Goal: Transaction & Acquisition: Subscribe to service/newsletter

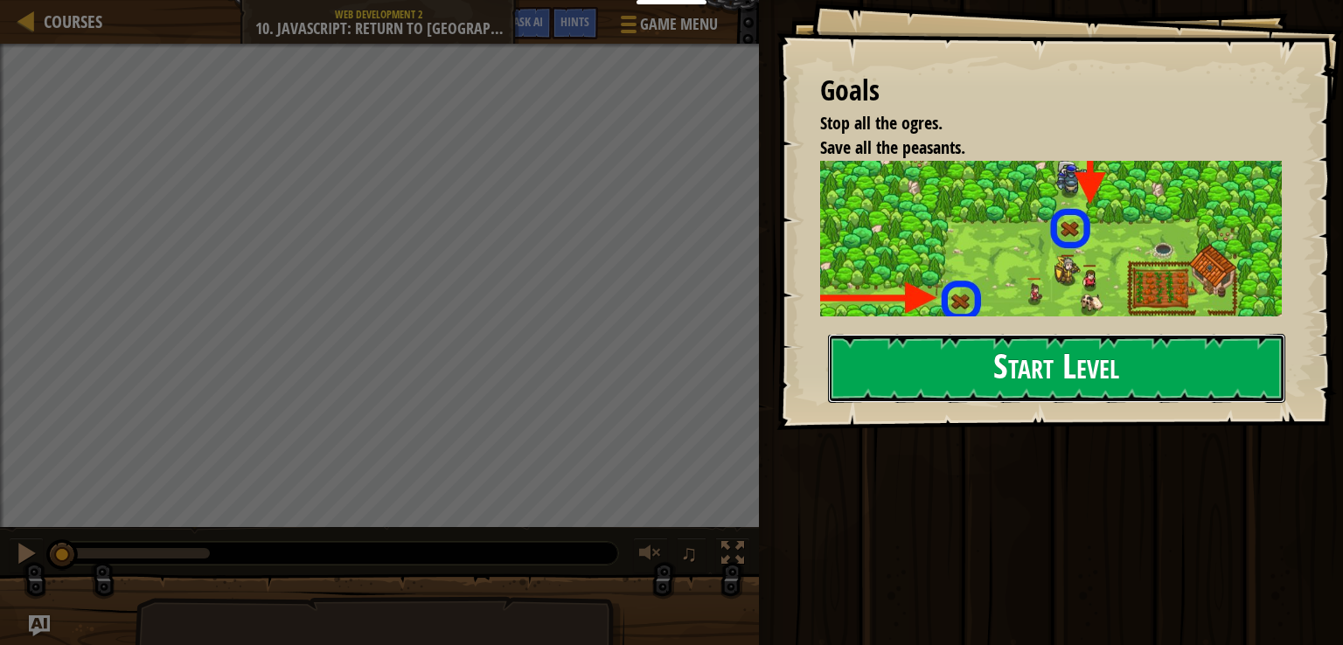
click at [1043, 334] on button "Start Level" at bounding box center [1056, 368] width 457 height 69
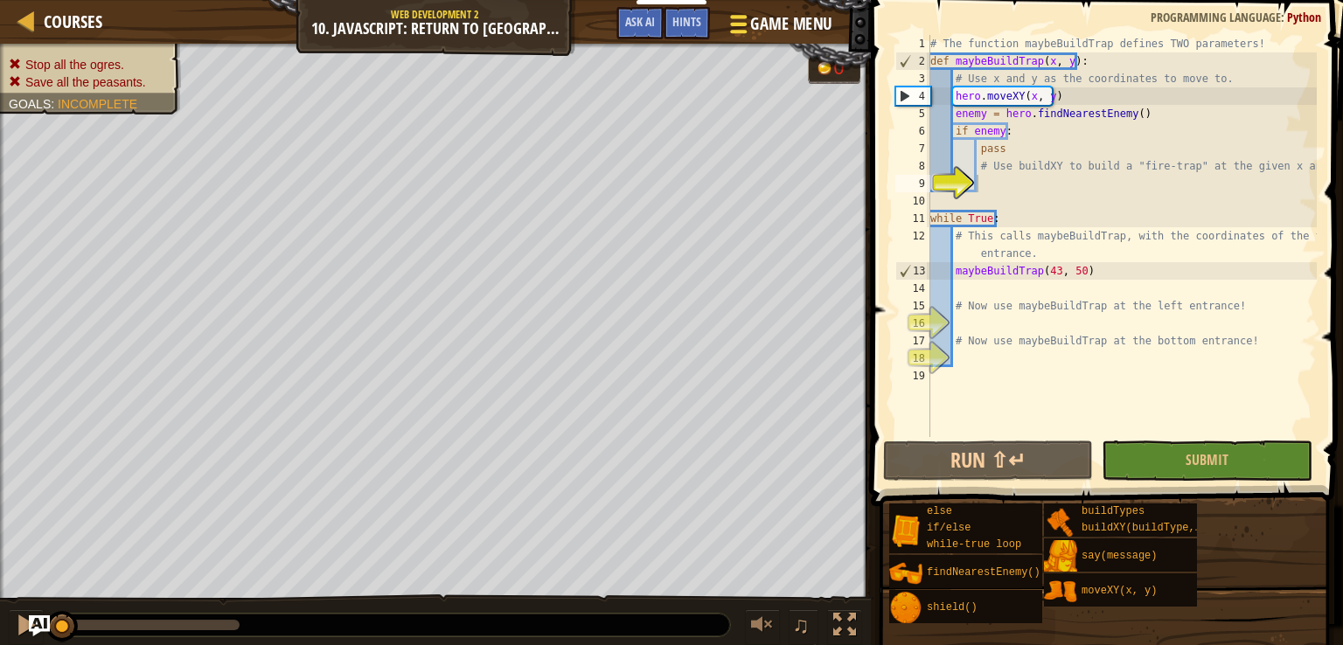
click at [785, 8] on button "Game Menu" at bounding box center [779, 27] width 128 height 43
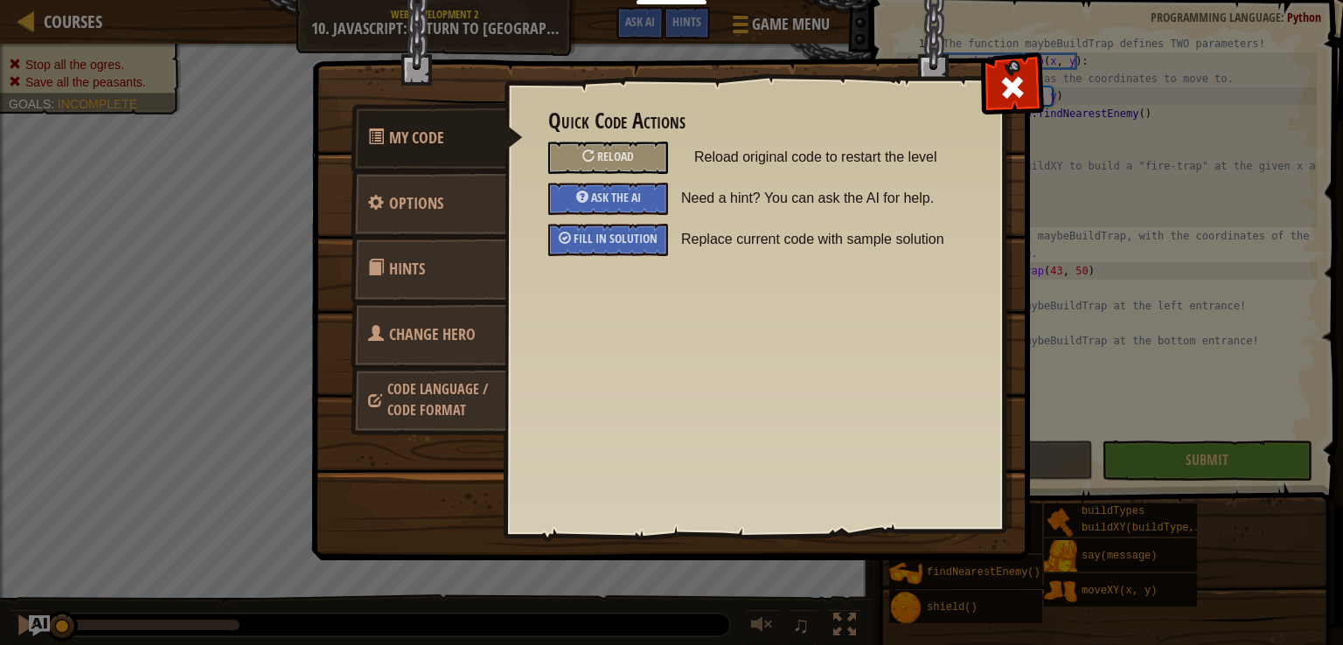
click at [439, 403] on span "Code Language / Code Format" at bounding box center [437, 400] width 101 height 40
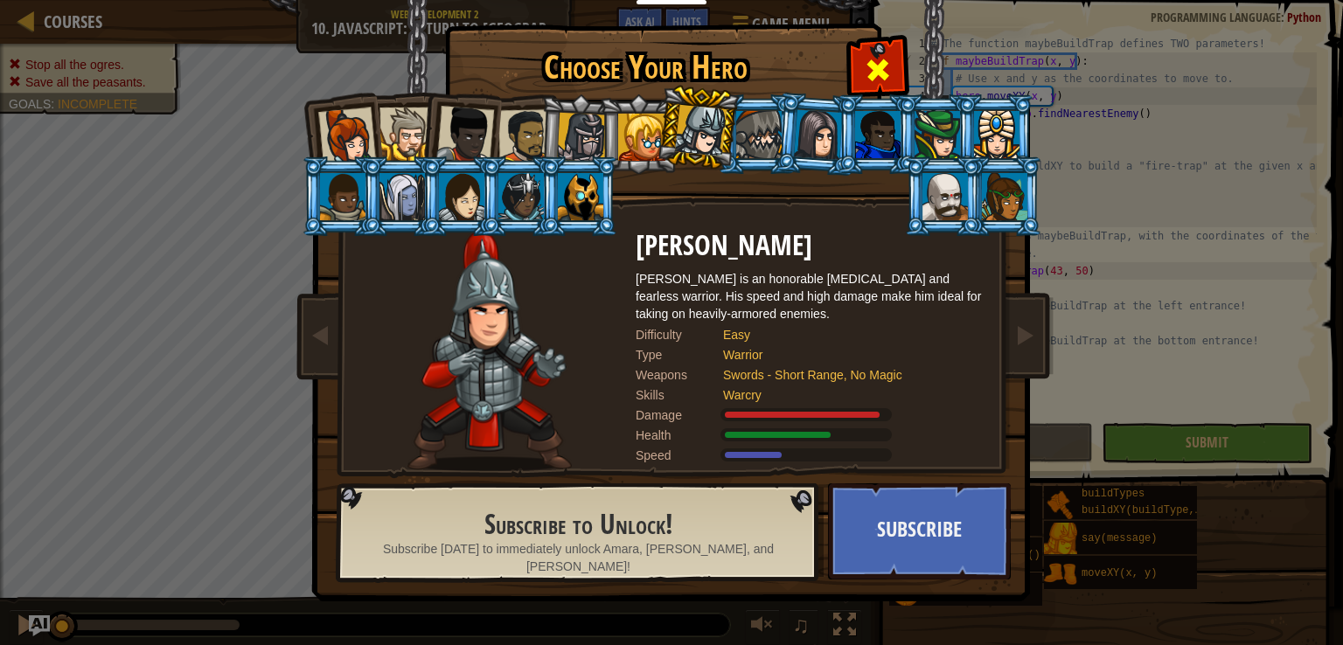
click at [883, 60] on span at bounding box center [878, 70] width 28 height 28
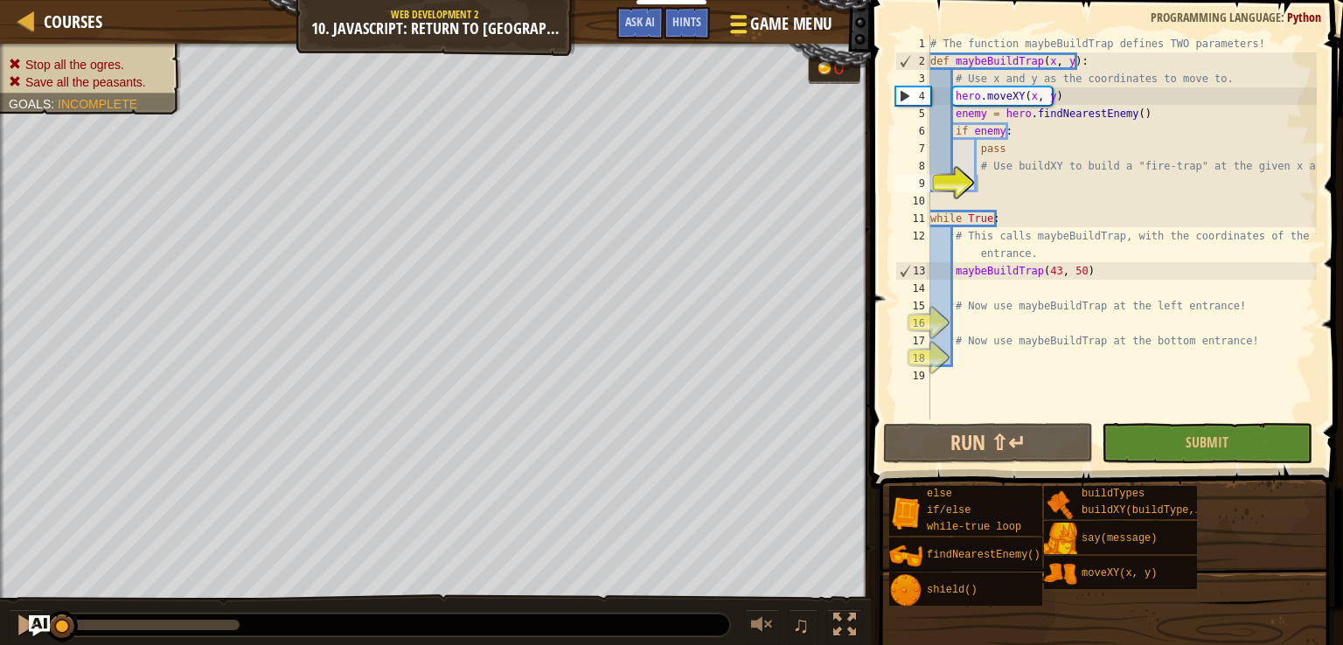
click at [766, 16] on span "Game Menu" at bounding box center [790, 24] width 81 height 24
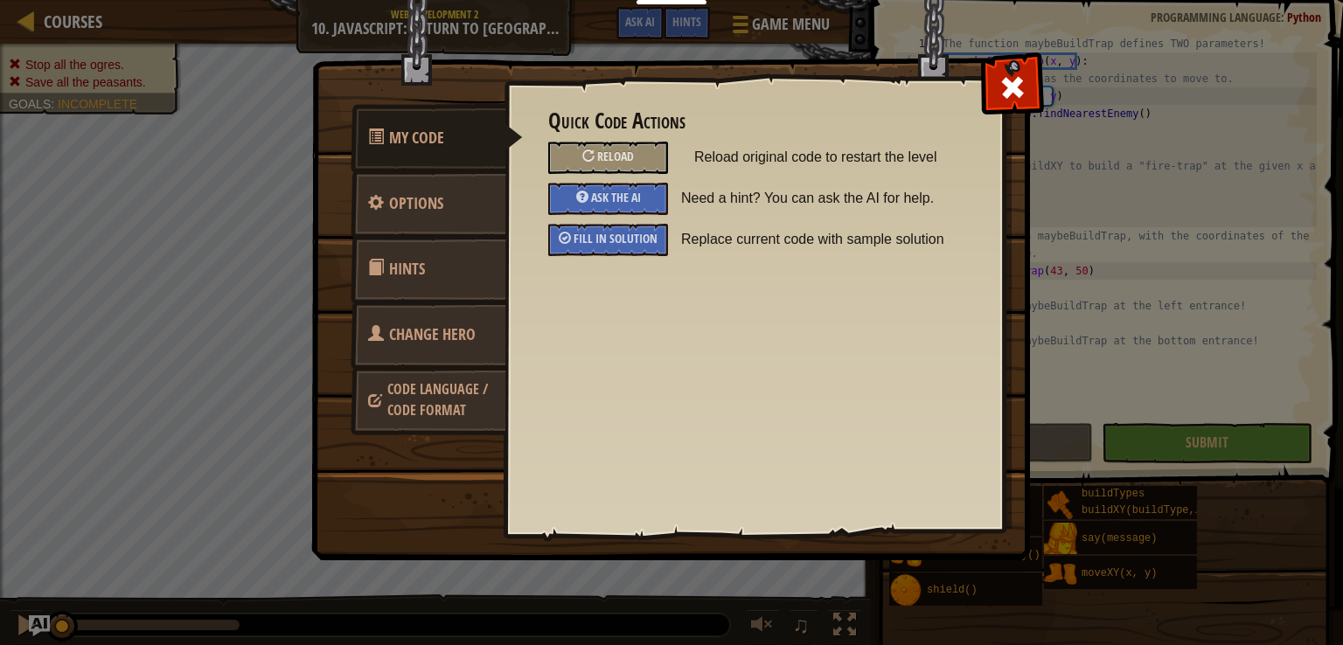
click at [373, 400] on span at bounding box center [375, 402] width 14 height 44
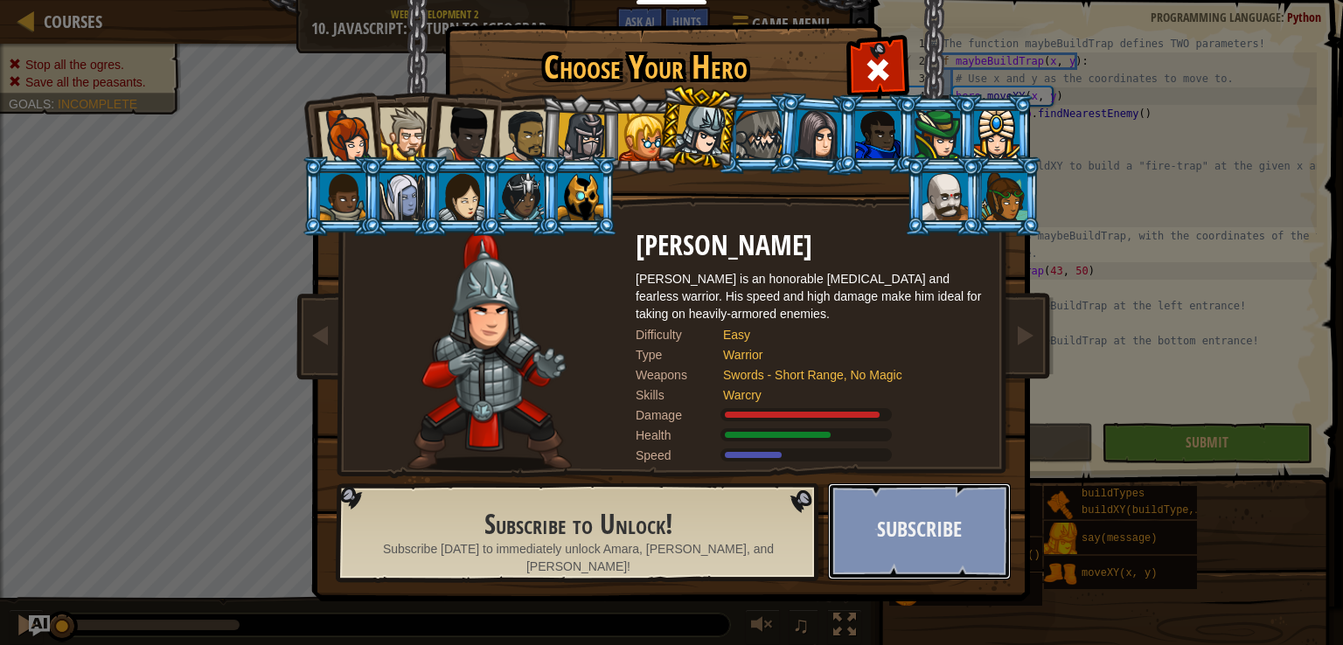
click at [882, 533] on button "Subscribe" at bounding box center [919, 532] width 183 height 96
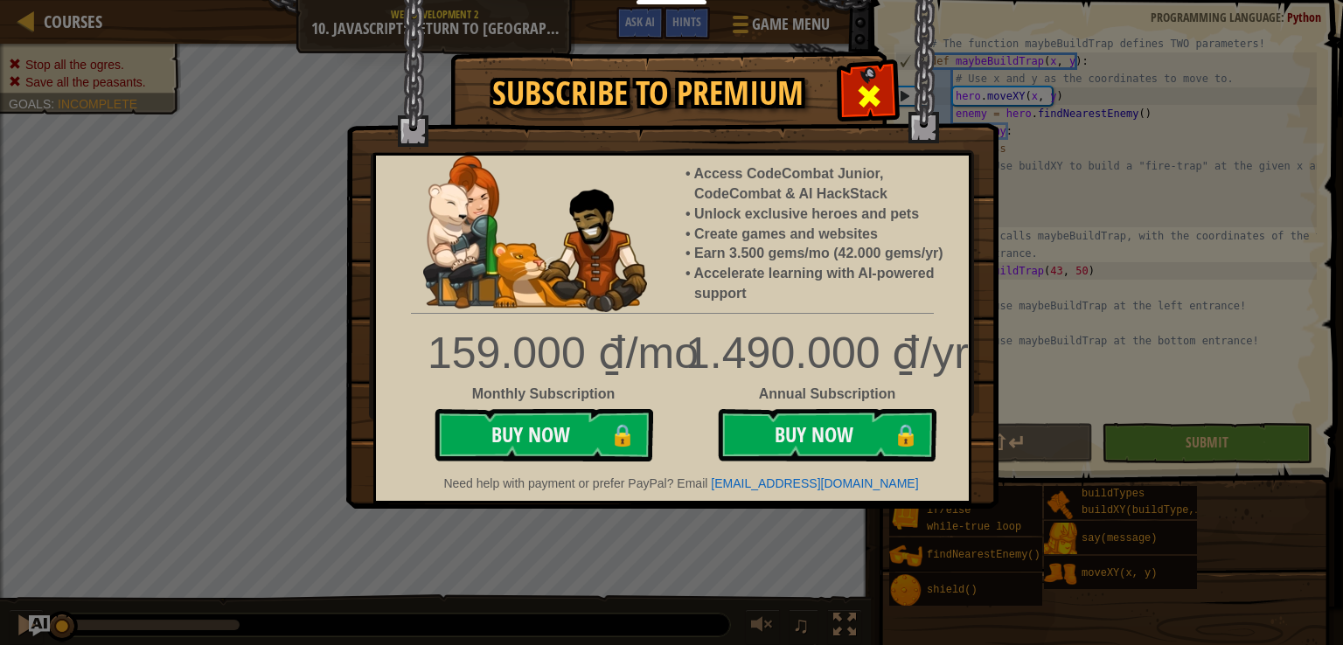
click at [864, 99] on span at bounding box center [869, 96] width 28 height 28
